Goal: Task Accomplishment & Management: Manage account settings

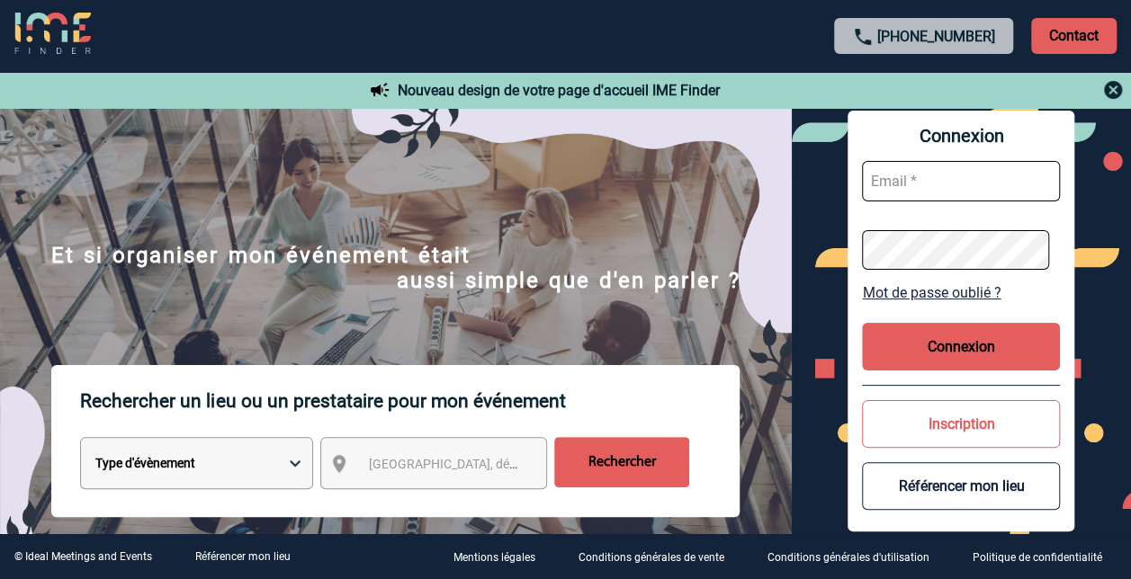
click at [515, 31] on div "+33 1 45 72 07 14 Contact" at bounding box center [565, 36] width 1131 height 72
click at [921, 182] on input "text" at bounding box center [961, 181] width 198 height 40
paste input "justine.lepauvre@hilti.com"
type input "justine.lepauvre@hilti.com"
click at [1004, 349] on button "Connexion" at bounding box center [961, 347] width 198 height 48
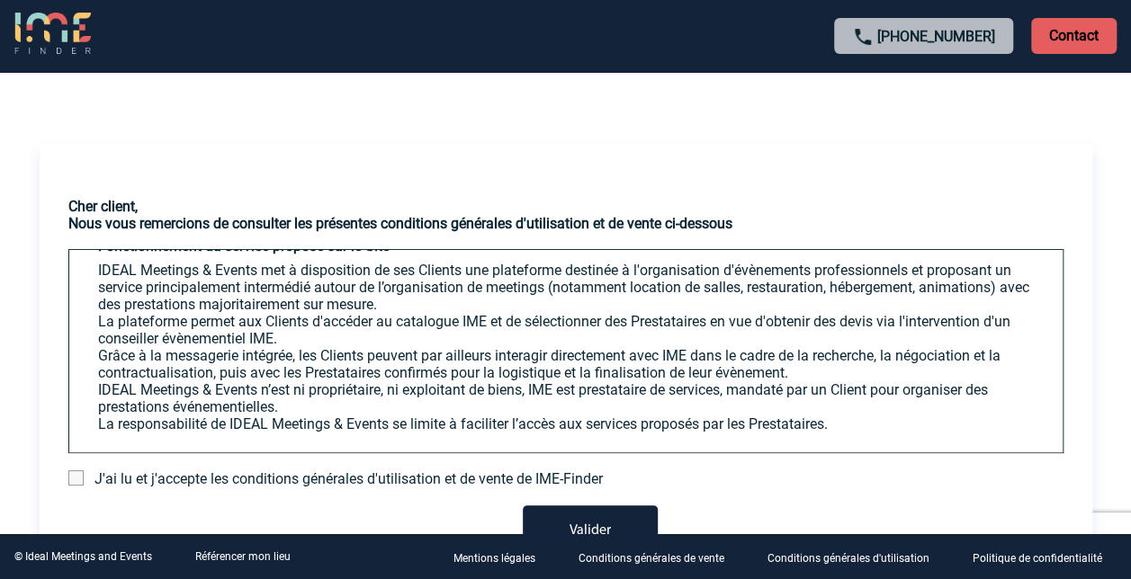
scroll to position [408, 0]
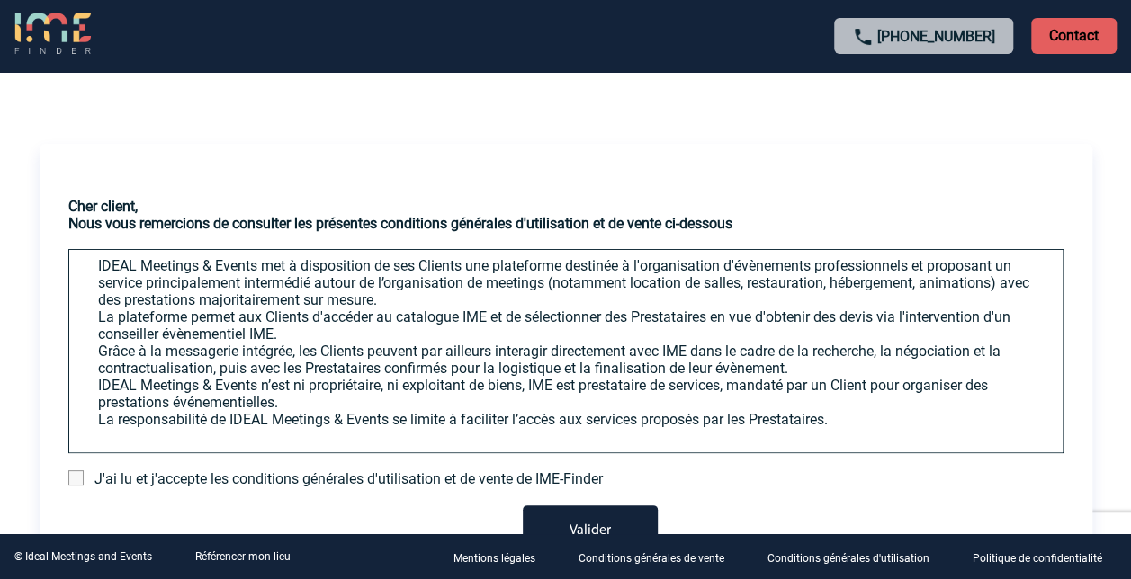
click at [68, 480] on span at bounding box center [75, 478] width 15 height 15
click at [0, 0] on input "checkbox" at bounding box center [0, 0] width 0 height 0
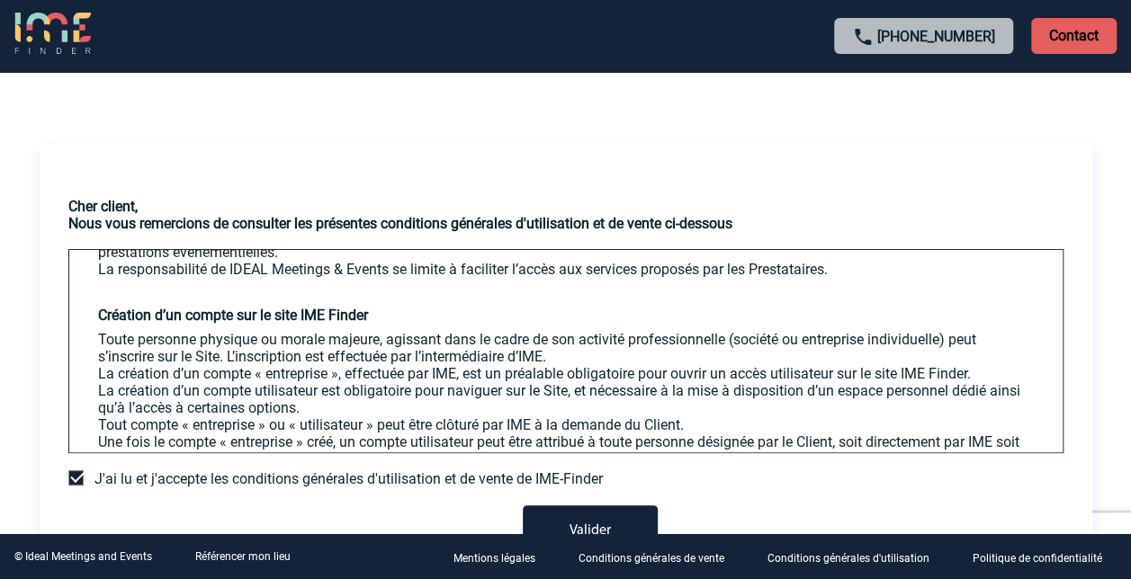
scroll to position [559, 0]
click at [583, 532] on button "Valider" at bounding box center [590, 531] width 135 height 50
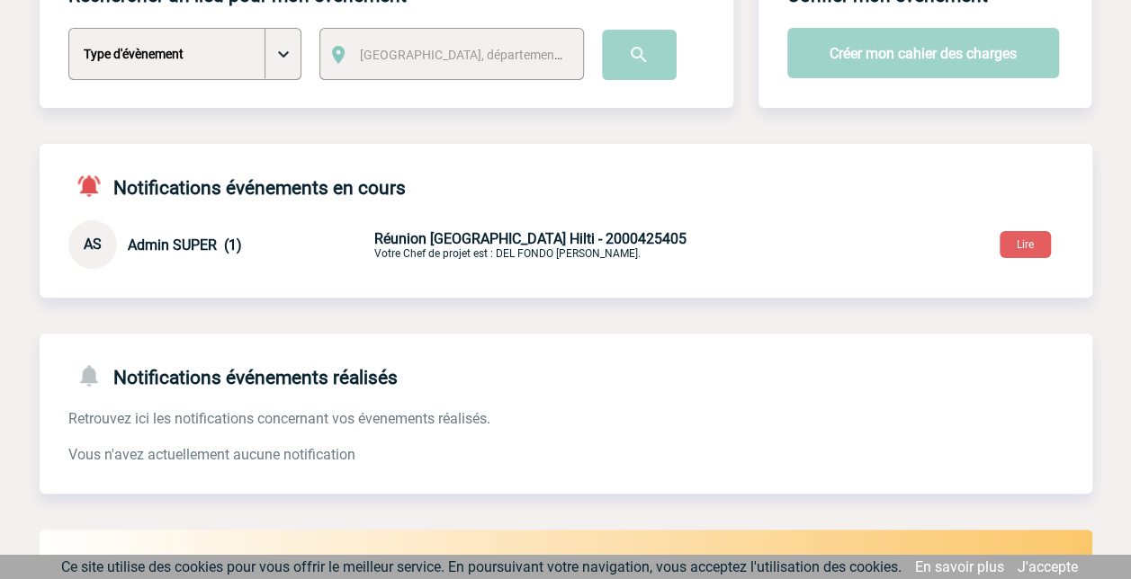
scroll to position [153, 0]
click at [1037, 239] on button "Lire" at bounding box center [1024, 243] width 51 height 27
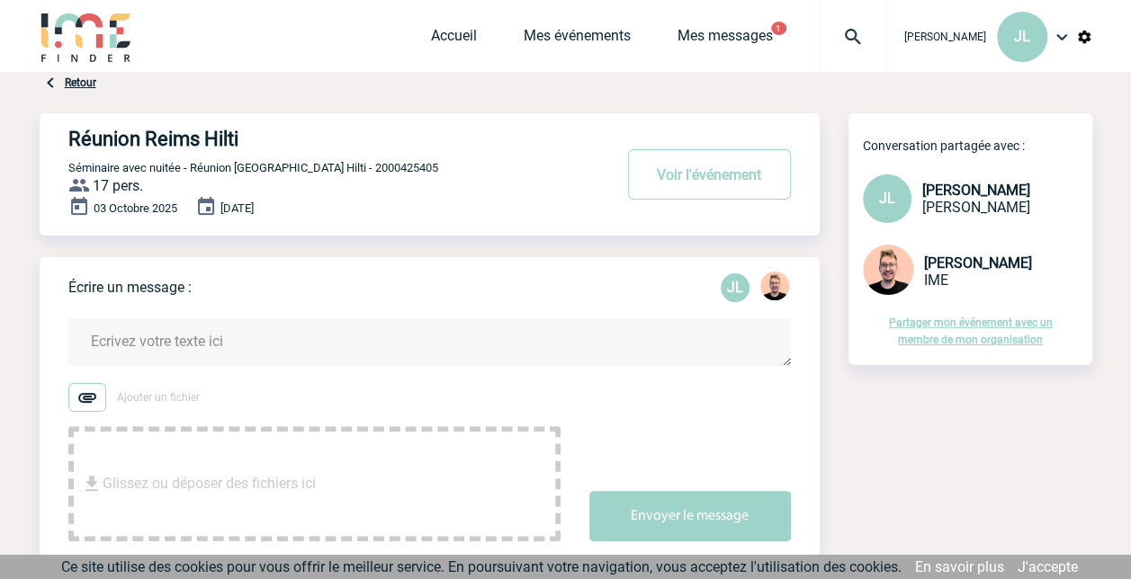
click at [686, 161] on button "Voir l'événement" at bounding box center [709, 174] width 163 height 50
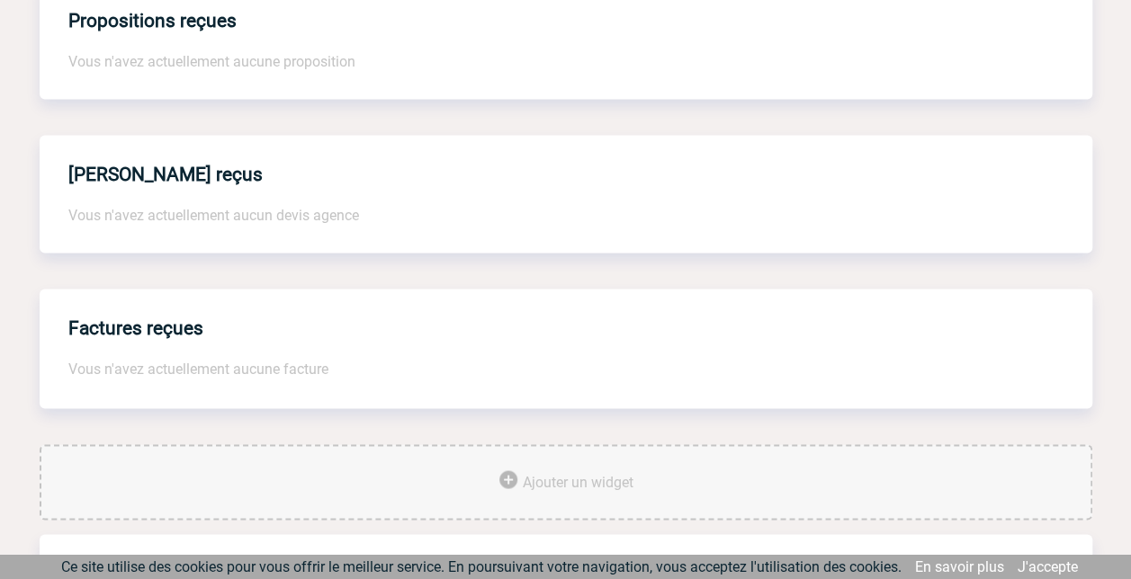
scroll to position [1366, 0]
